Goal: Contribute content: Contribute content

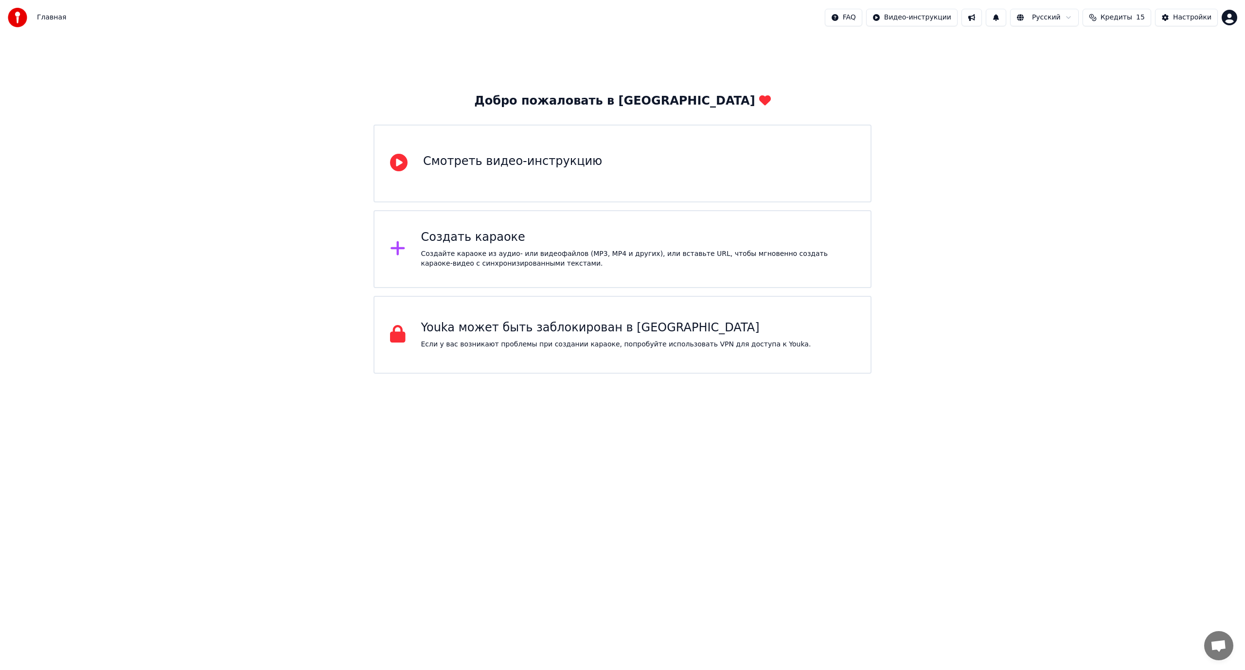
click at [1130, 18] on span "Кредиты" at bounding box center [1116, 18] width 32 height 10
click at [1191, 20] on div "Настройки" at bounding box center [1192, 18] width 38 height 10
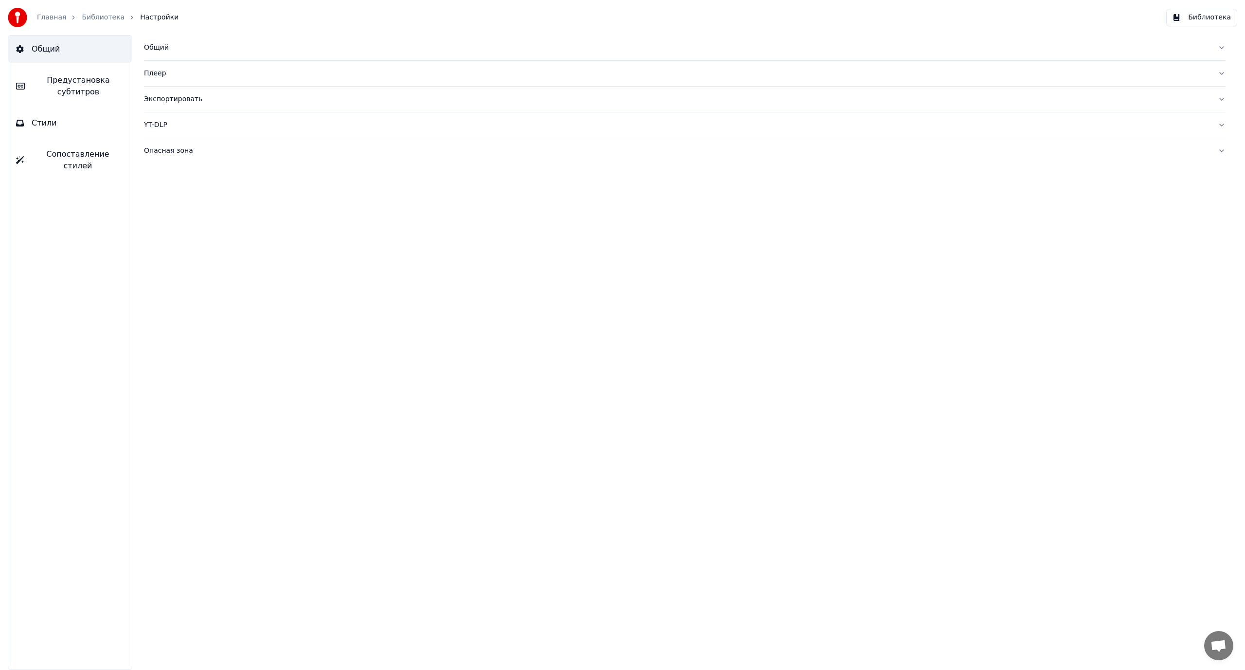
click at [94, 18] on link "Библиотека" at bounding box center [103, 18] width 43 height 10
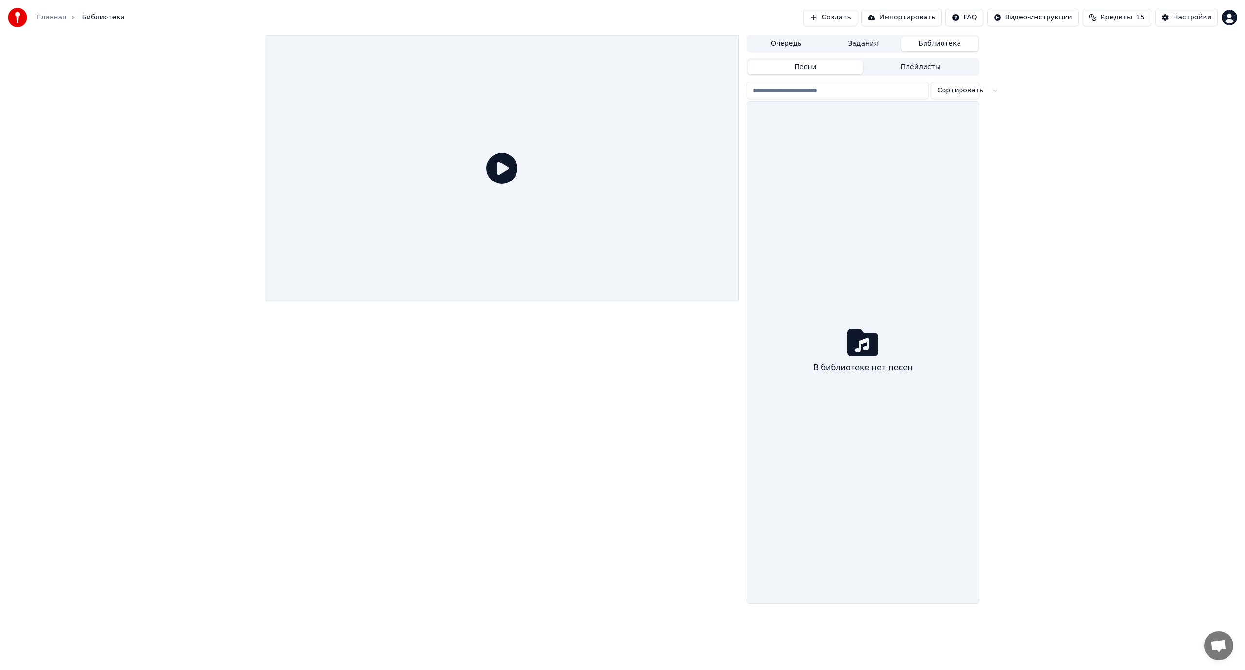
click at [502, 171] on icon at bounding box center [501, 168] width 31 height 31
click at [503, 169] on icon at bounding box center [501, 168] width 31 height 31
click at [503, 167] on icon at bounding box center [501, 168] width 31 height 31
click at [1199, 18] on div "Настройки" at bounding box center [1192, 18] width 38 height 10
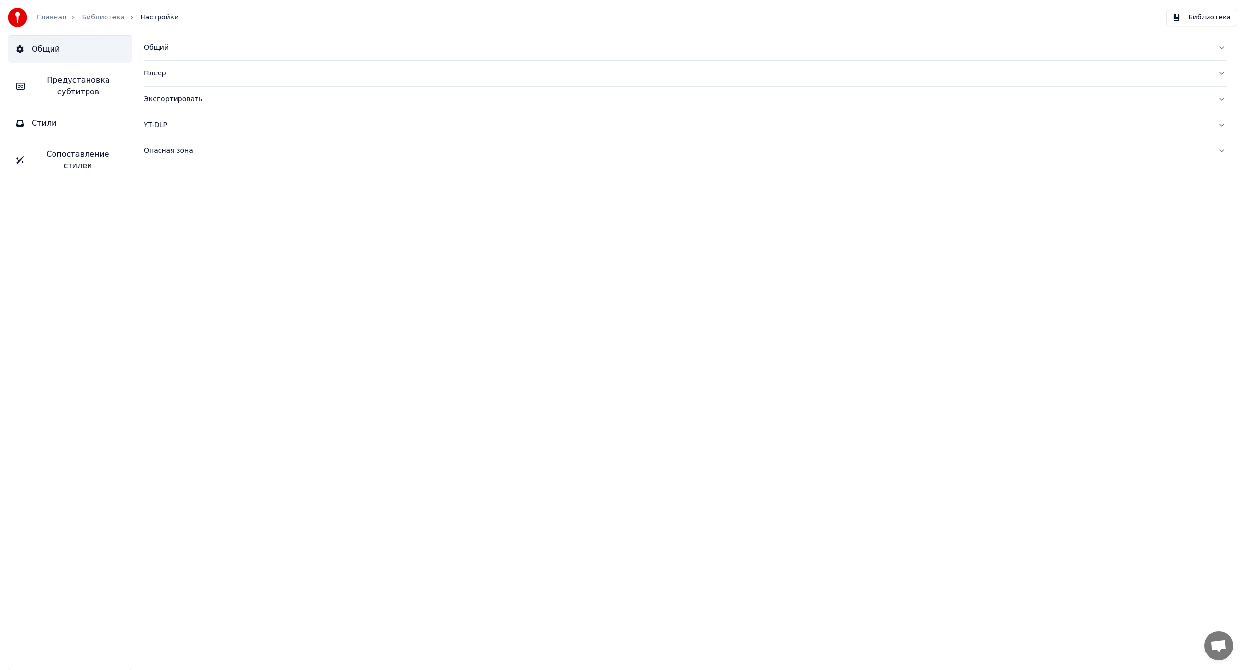
click at [36, 49] on span "Общий" at bounding box center [46, 49] width 28 height 12
click at [159, 42] on button "Общий" at bounding box center [685, 47] width 1082 height 25
click at [68, 156] on span "Сопоставление стилей" at bounding box center [78, 159] width 92 height 23
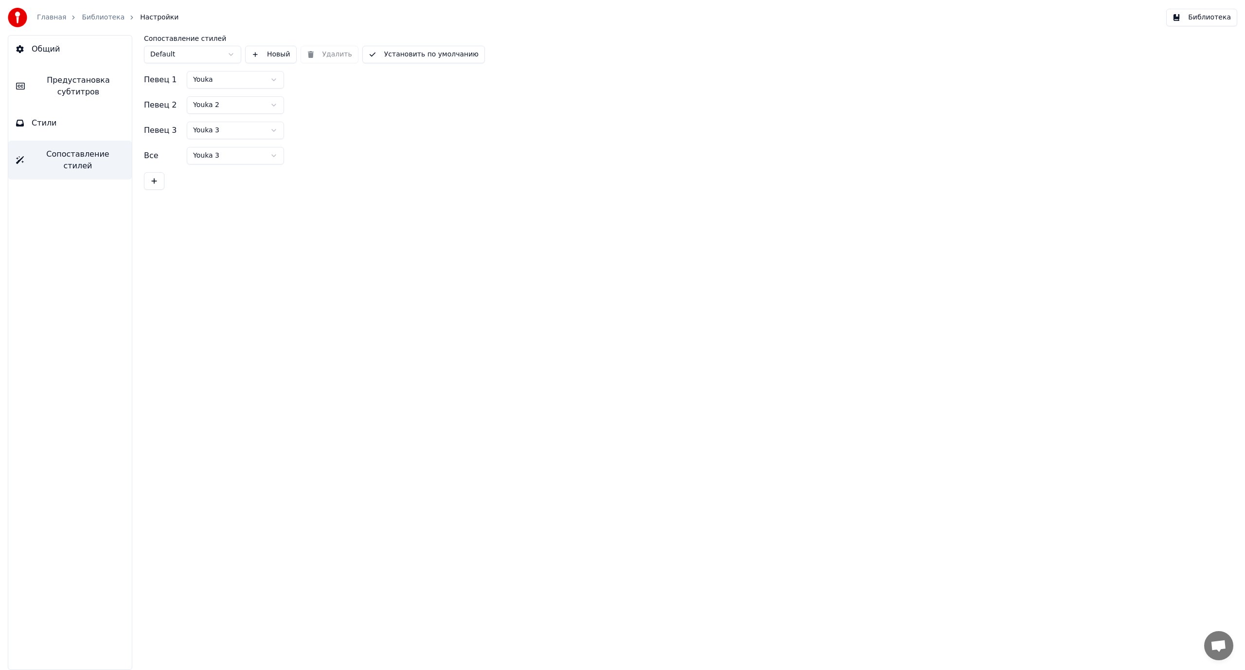
click at [68, 156] on span "Сопоставление стилей" at bounding box center [78, 159] width 92 height 23
click at [95, 15] on link "Библиотека" at bounding box center [103, 18] width 43 height 10
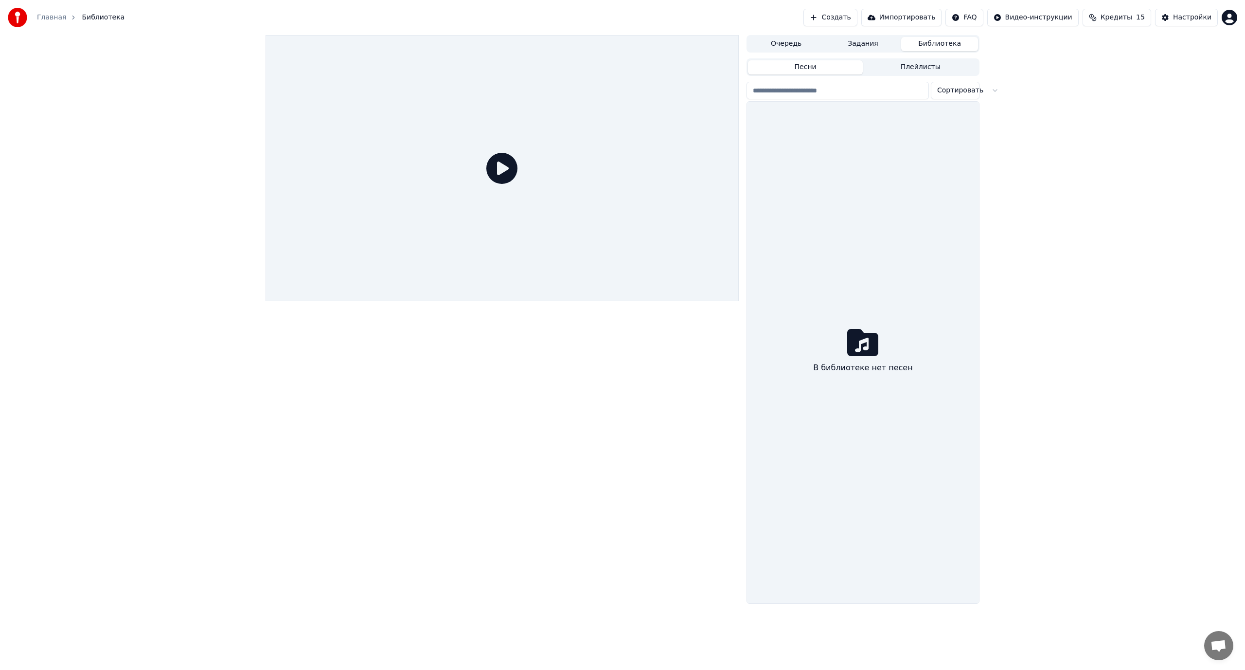
click at [939, 42] on button "Библиотека" at bounding box center [939, 44] width 77 height 14
click at [920, 16] on button "Импортировать" at bounding box center [901, 18] width 81 height 18
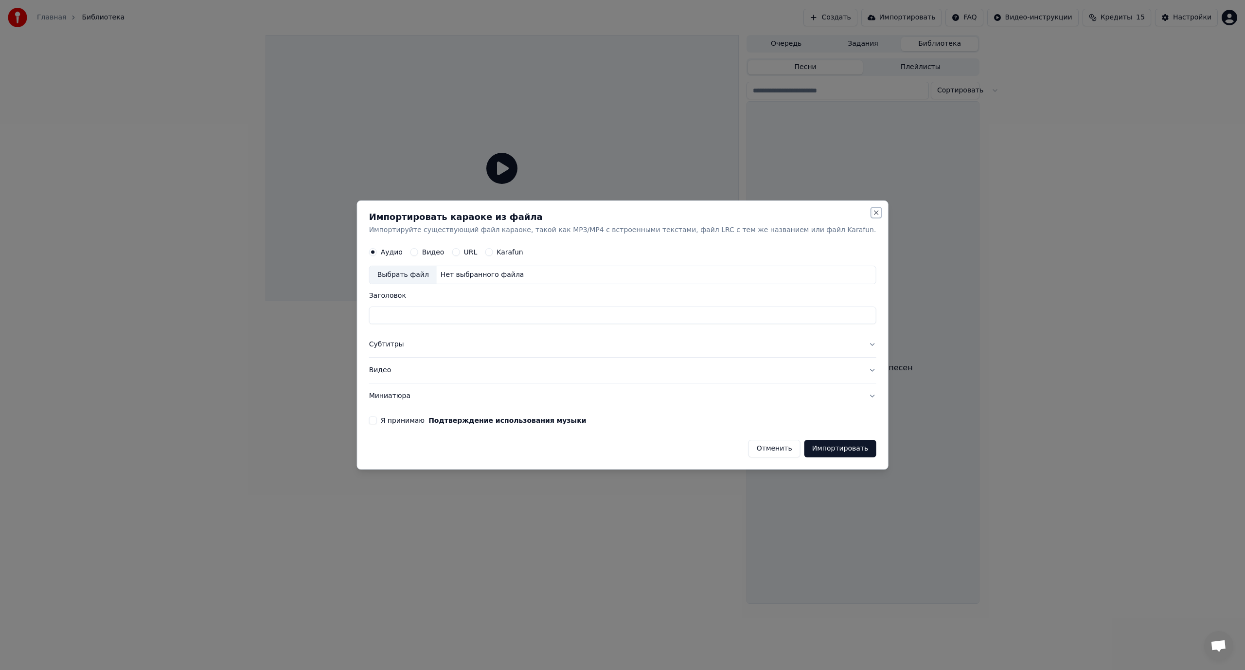
click at [872, 212] on button "Close" at bounding box center [876, 213] width 8 height 8
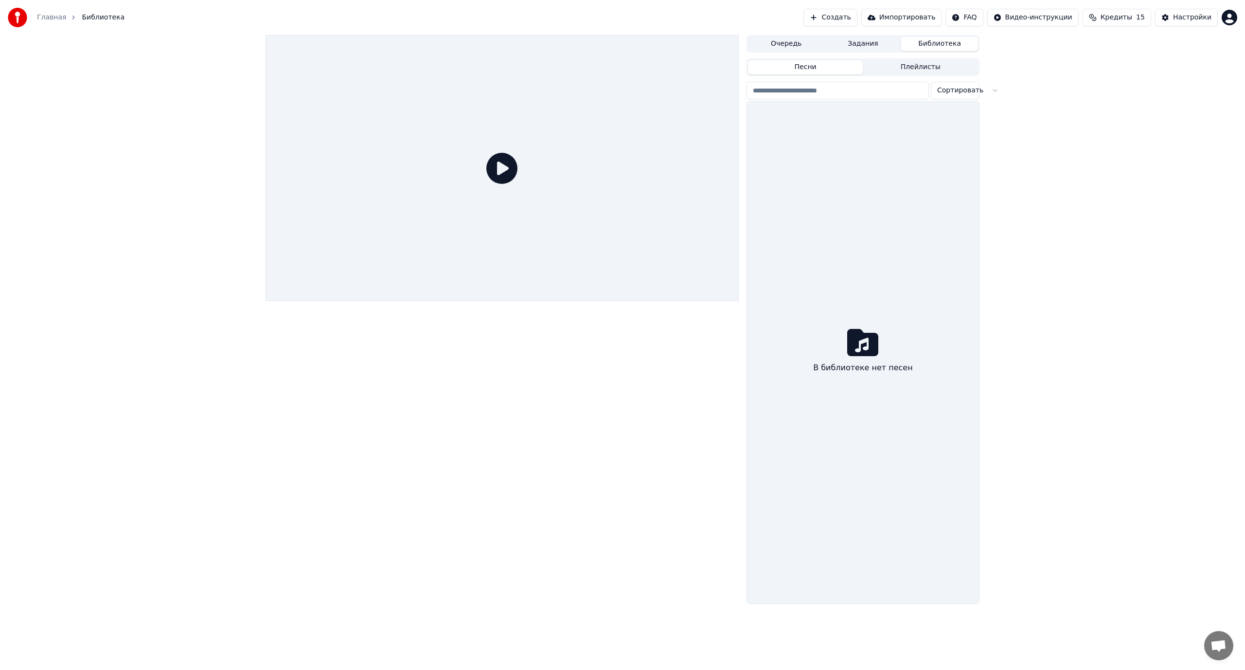
click at [1230, 20] on html "Главная Библиотека Создать Импортировать FAQ Видео-инструкции Кредиты 15 Настро…" at bounding box center [622, 335] width 1245 height 670
click at [1158, 58] on span "Оплата" at bounding box center [1163, 63] width 26 height 10
click at [856, 17] on button "Создать" at bounding box center [829, 18] width 53 height 18
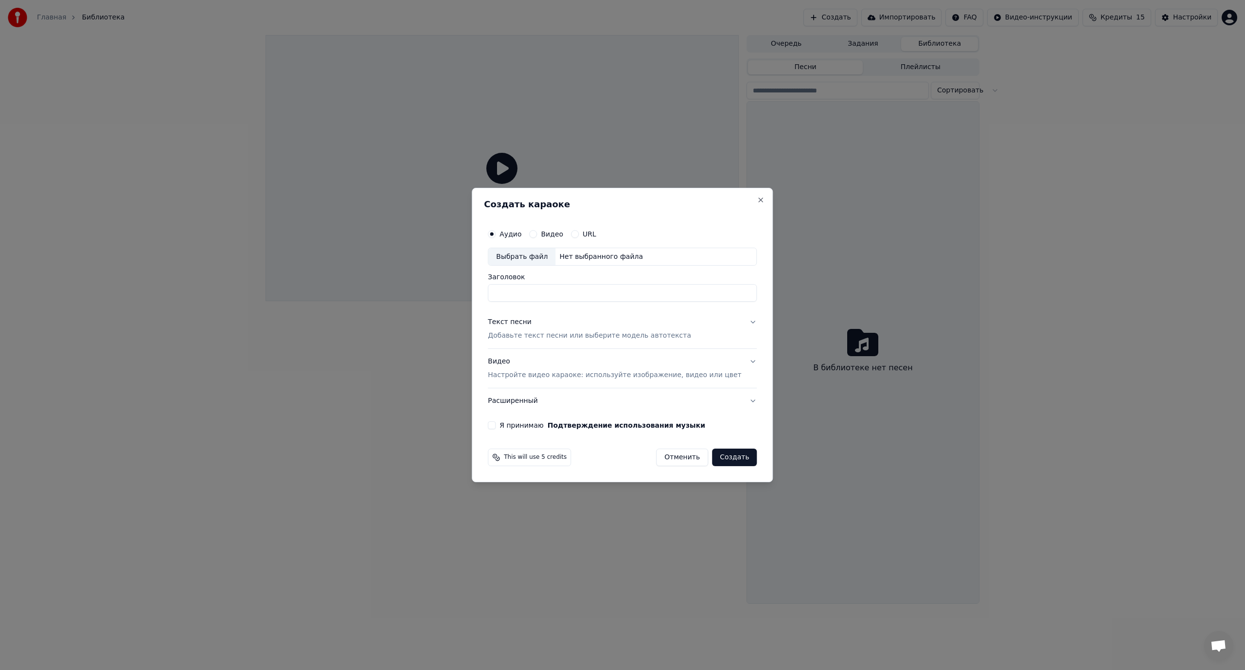
click at [537, 233] on button "Видео" at bounding box center [533, 234] width 8 height 8
click at [515, 257] on div "Выбрать файл" at bounding box center [521, 257] width 67 height 18
drag, startPoint x: 601, startPoint y: 254, endPoint x: 567, endPoint y: 250, distance: 33.8
click at [568, 250] on div "Выбрать файл Нет выбранного файла" at bounding box center [622, 257] width 269 height 18
click at [757, 200] on button "Close" at bounding box center [761, 200] width 8 height 8
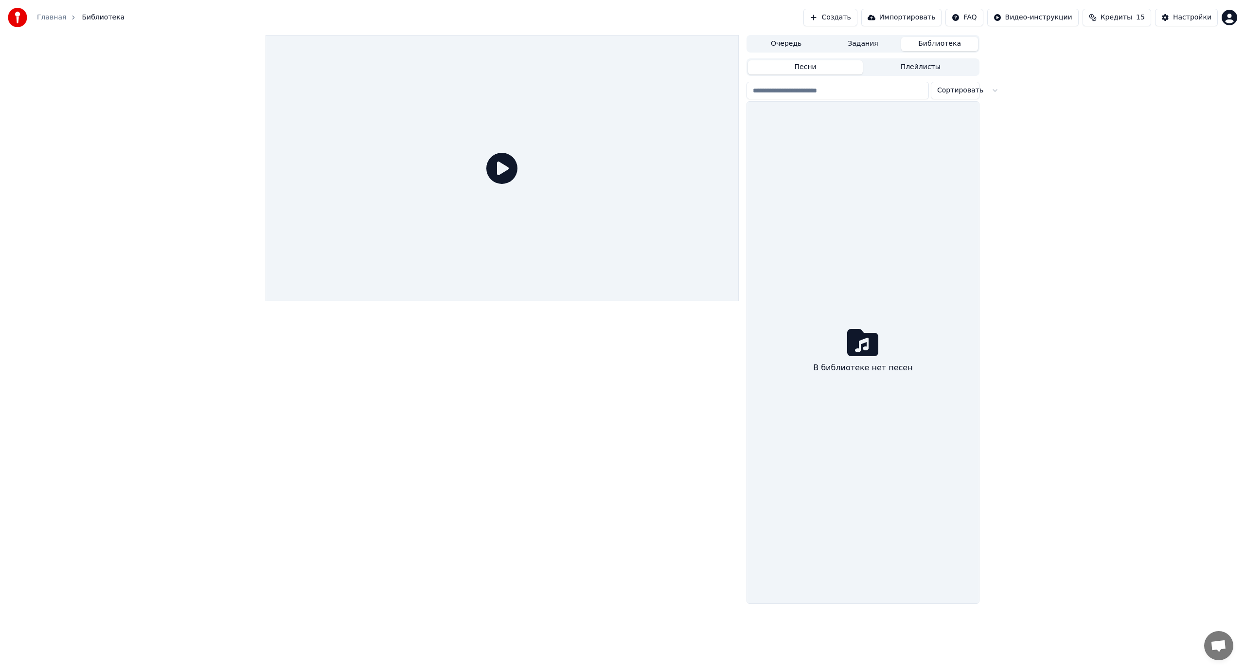
click at [926, 15] on button "Импортировать" at bounding box center [901, 18] width 81 height 18
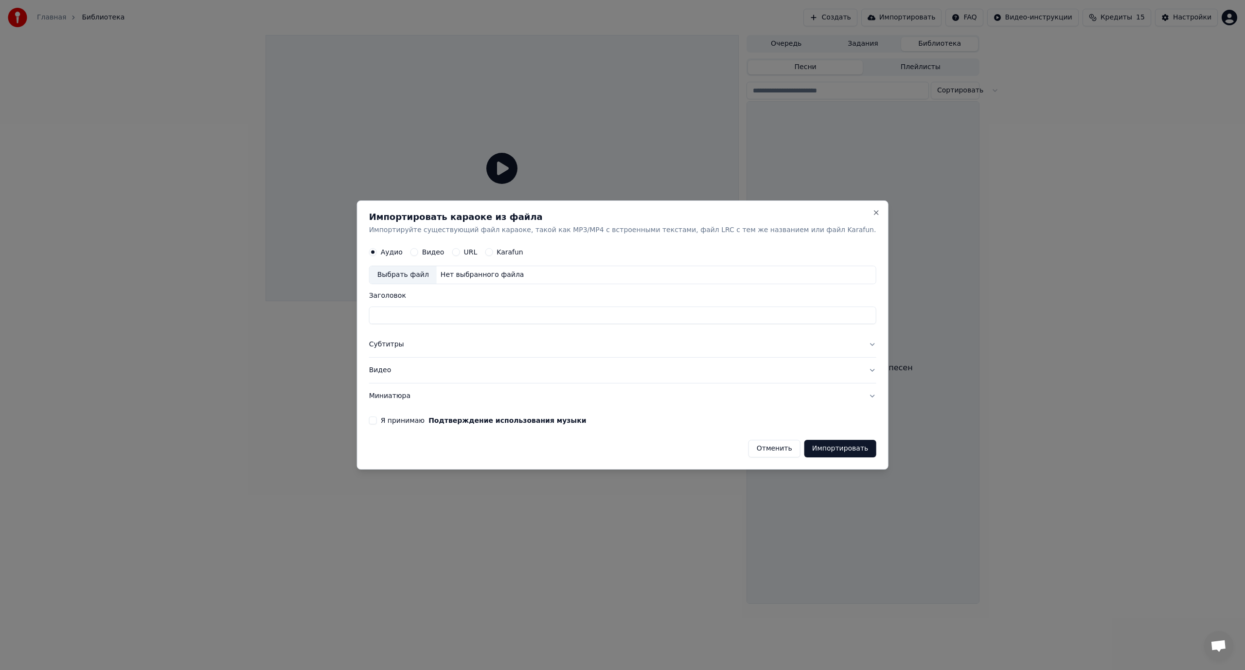
click at [477, 249] on label "URL" at bounding box center [470, 252] width 14 height 7
click at [460, 249] on button "URL" at bounding box center [456, 252] width 8 height 8
click at [429, 275] on input "text" at bounding box center [622, 275] width 507 height 19
click at [856, 272] on button "button" at bounding box center [865, 275] width 19 height 18
type input "**********"
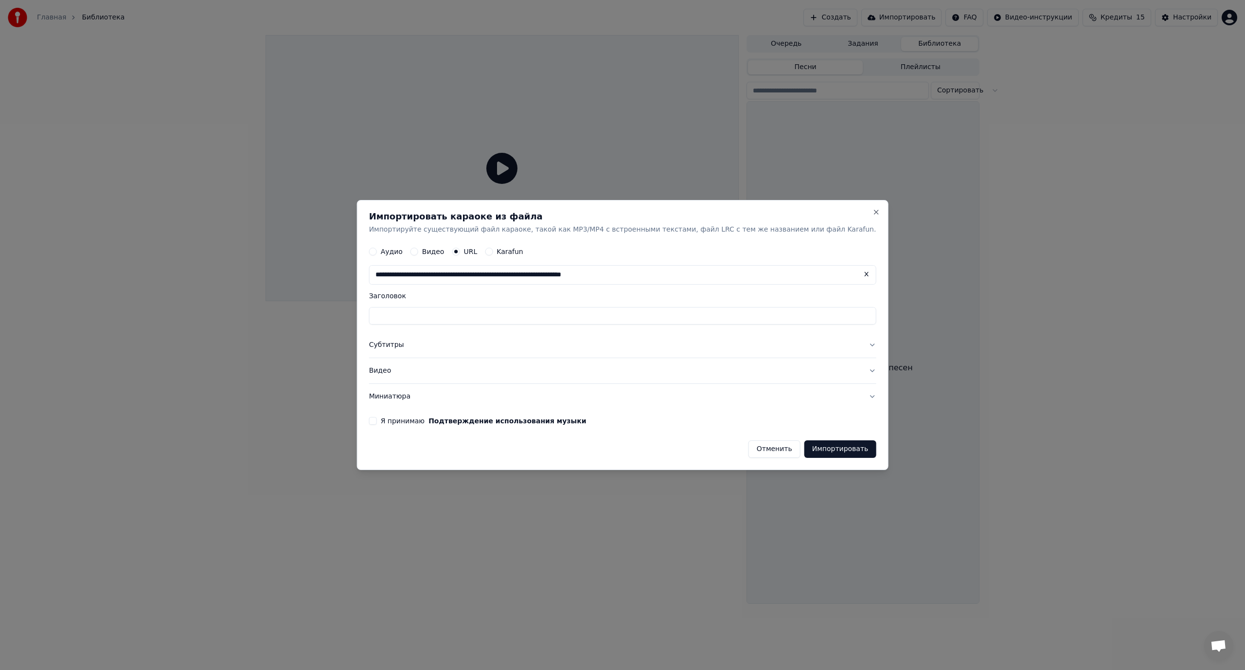
click at [440, 313] on input "Заголовок" at bounding box center [622, 316] width 507 height 18
type input "********"
click at [418, 370] on button "Видео" at bounding box center [622, 370] width 507 height 25
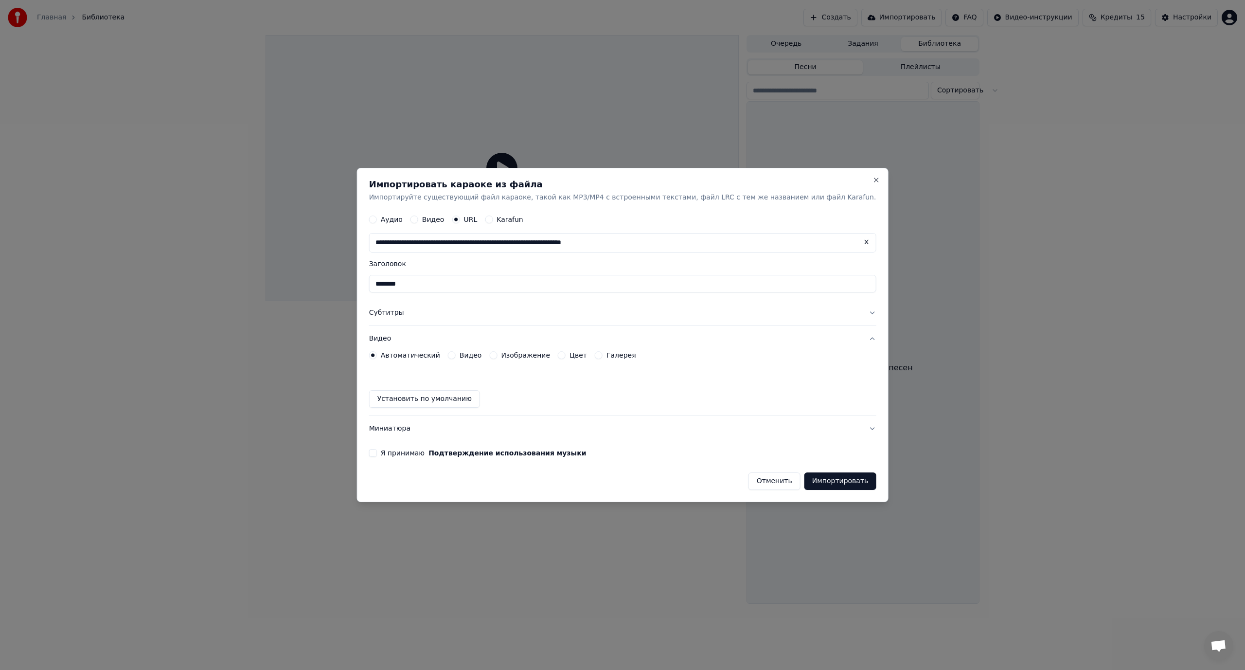
click at [834, 426] on button "Миниатюра" at bounding box center [622, 428] width 507 height 25
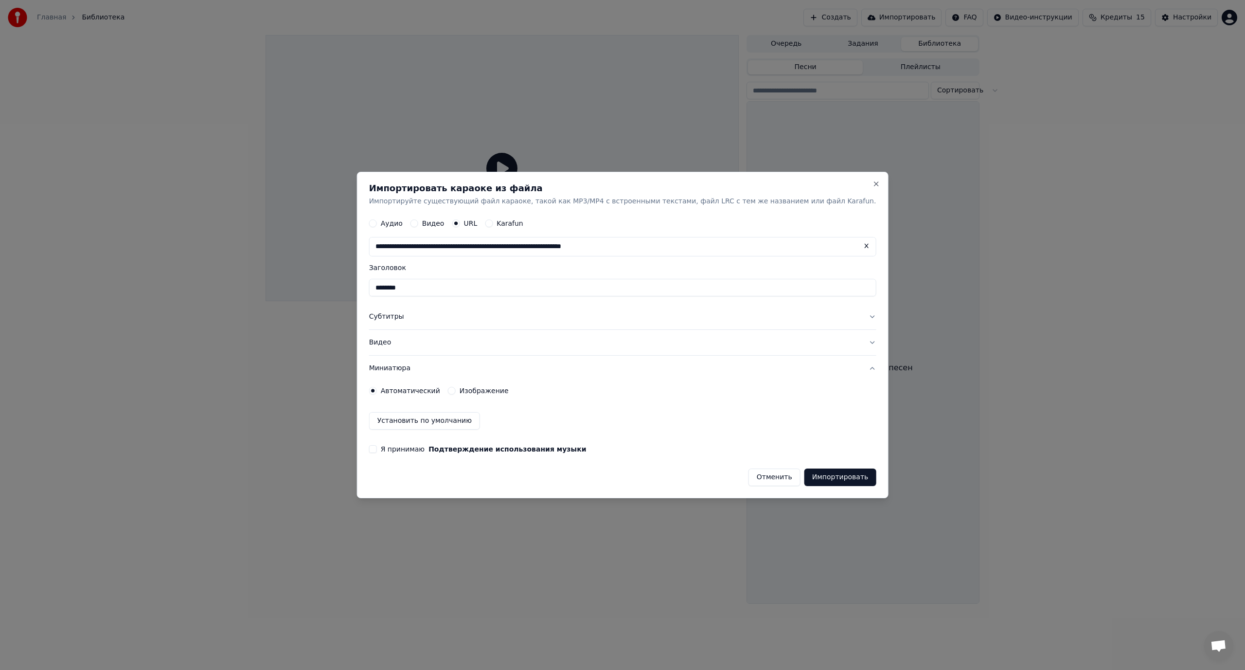
click at [377, 450] on button "Я принимаю Подтверждение использования музыки" at bounding box center [373, 449] width 8 height 8
click at [813, 477] on button "Импортировать" at bounding box center [840, 477] width 72 height 18
click at [804, 476] on button "Импортировать" at bounding box center [840, 477] width 72 height 18
click at [812, 478] on button "Импортировать" at bounding box center [840, 477] width 72 height 18
click at [811, 477] on button "Импортировать" at bounding box center [840, 477] width 72 height 18
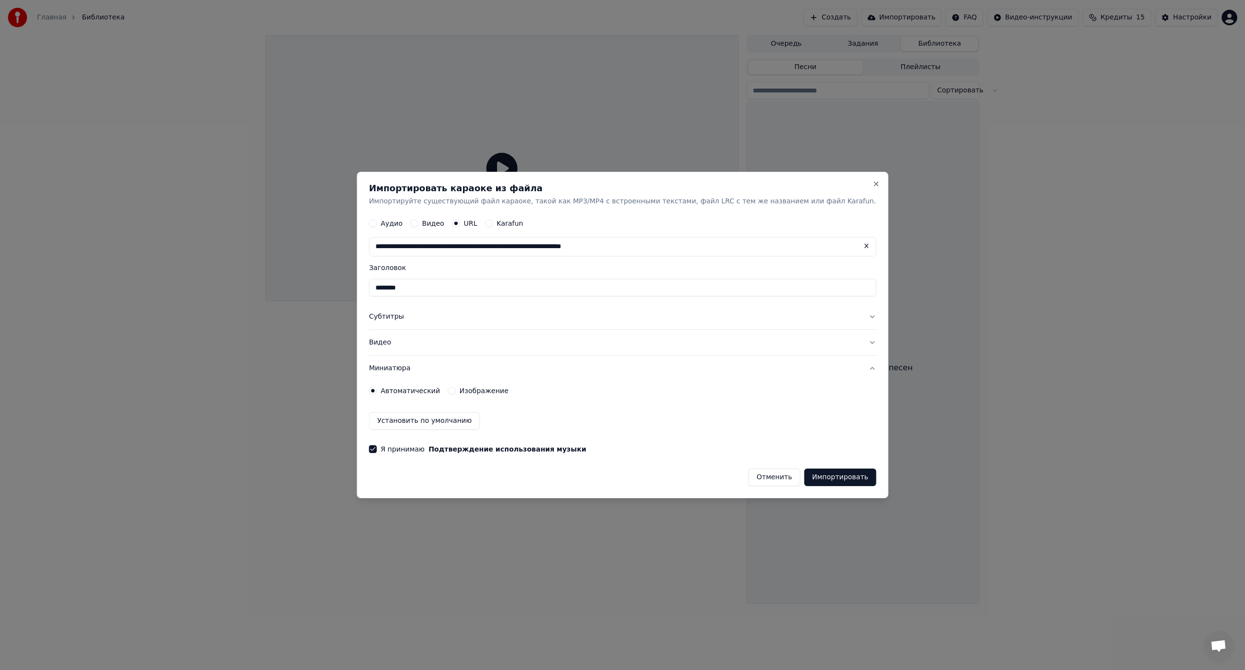
click at [811, 477] on button "Импортировать" at bounding box center [840, 477] width 72 height 18
click at [810, 477] on button "Импортировать" at bounding box center [840, 477] width 72 height 18
click at [872, 181] on button "Close" at bounding box center [876, 184] width 8 height 8
